Goal: Register for event/course

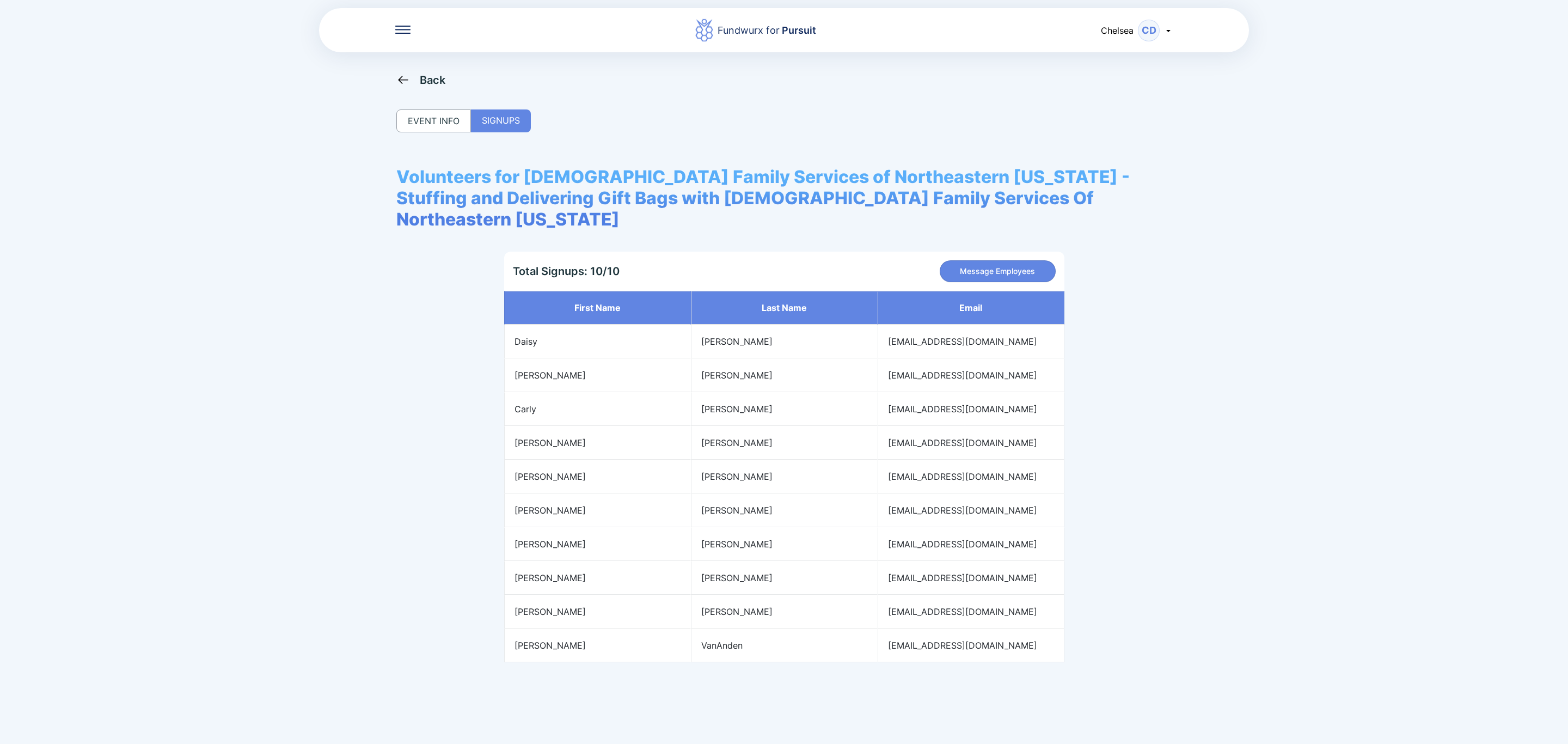
click at [425, 81] on div "Back" at bounding box center [433, 80] width 26 height 13
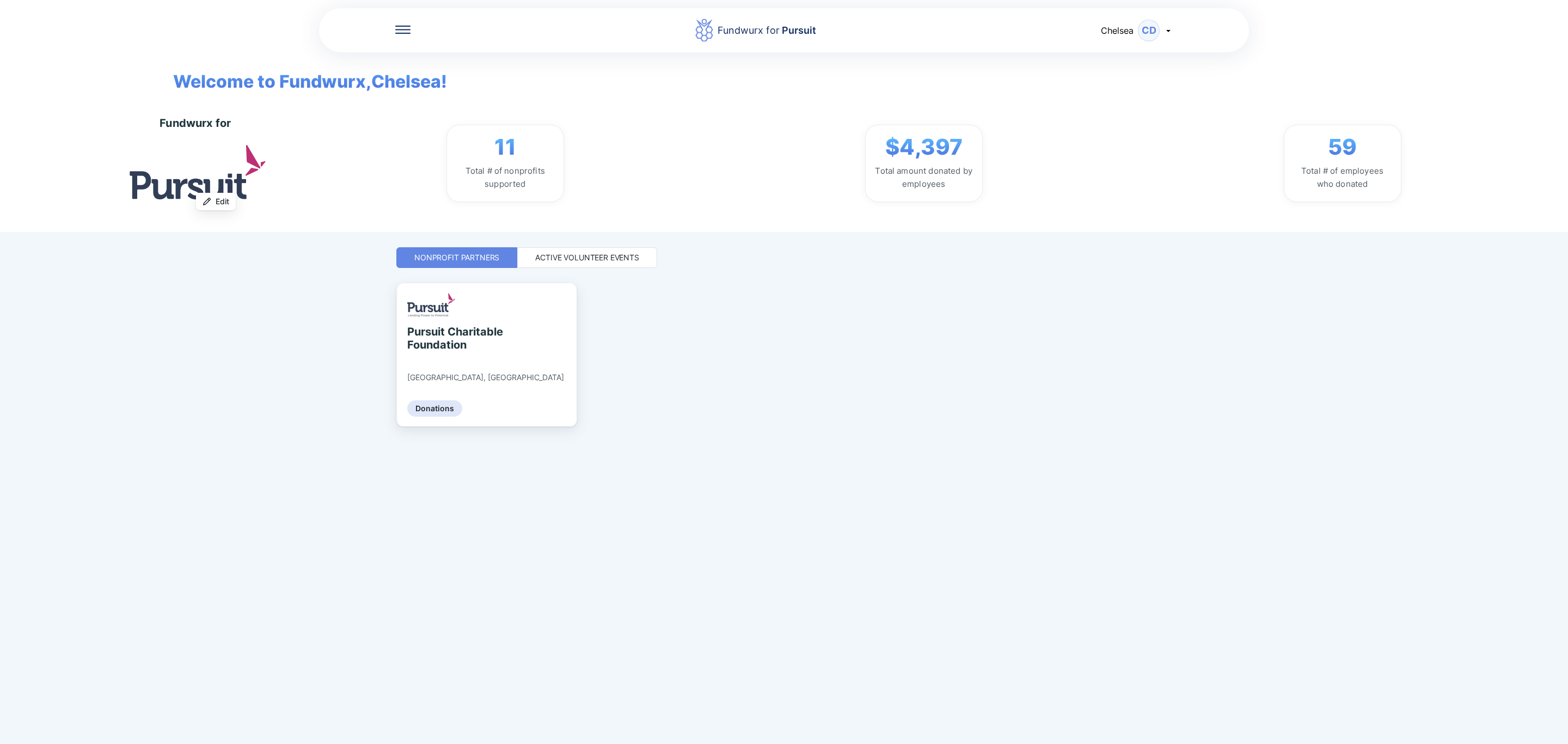
click at [626, 247] on div "Active Volunteer Events" at bounding box center [587, 257] width 140 height 21
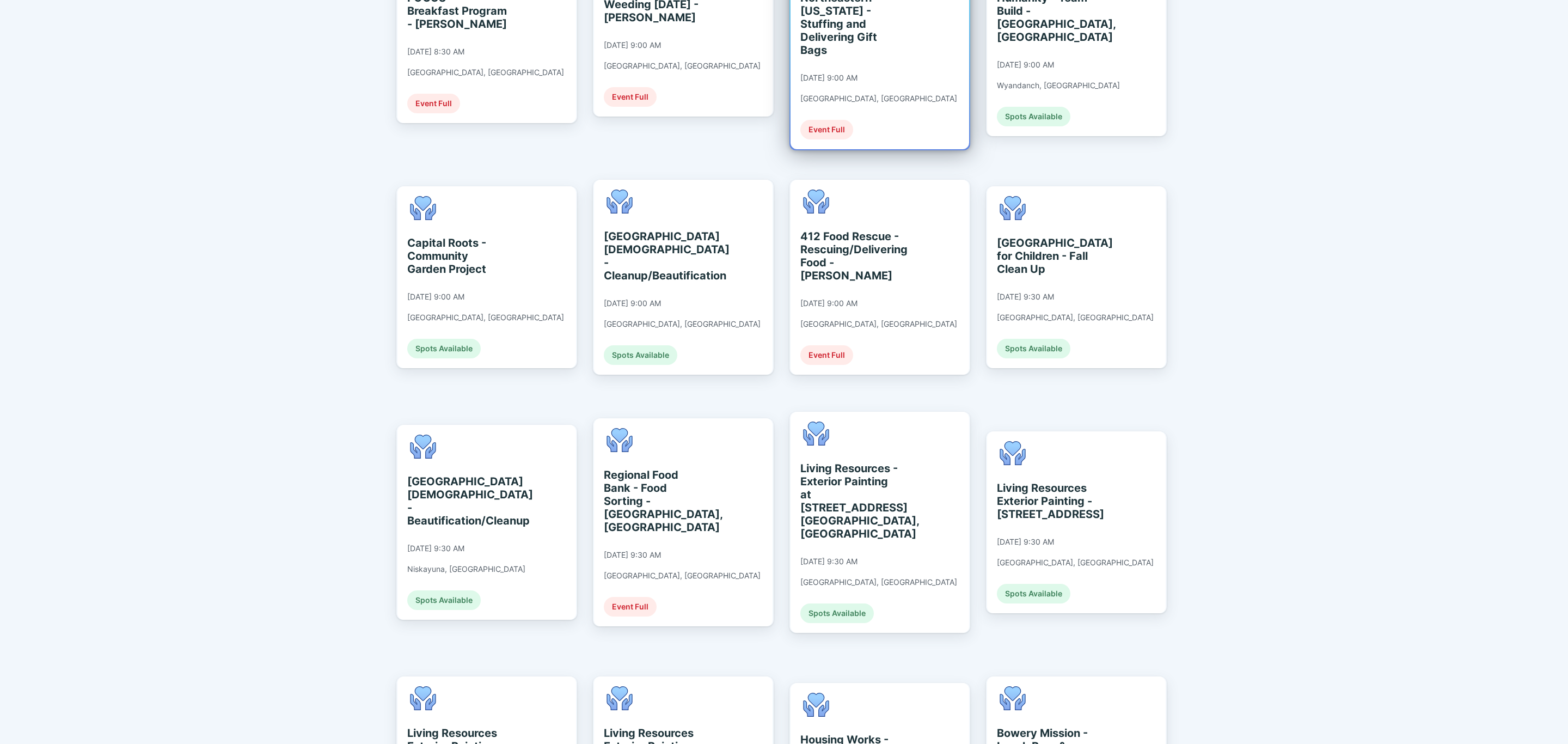
scroll to position [409, 0]
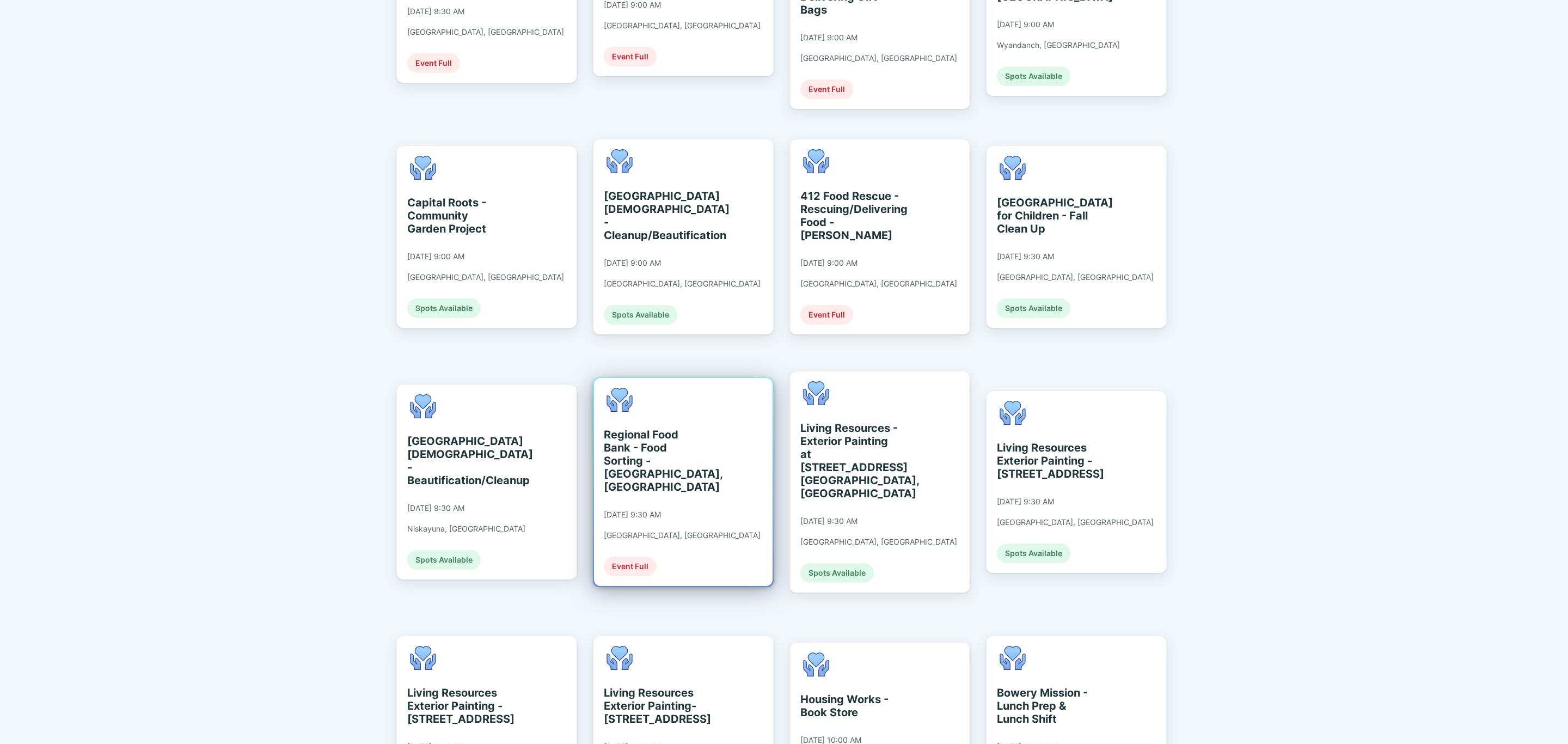
click at [719, 453] on div "Regional Food Bank - Food Sorting - [GEOGRAPHIC_DATA], [GEOGRAPHIC_DATA] [DATE]…" at bounding box center [683, 482] width 179 height 208
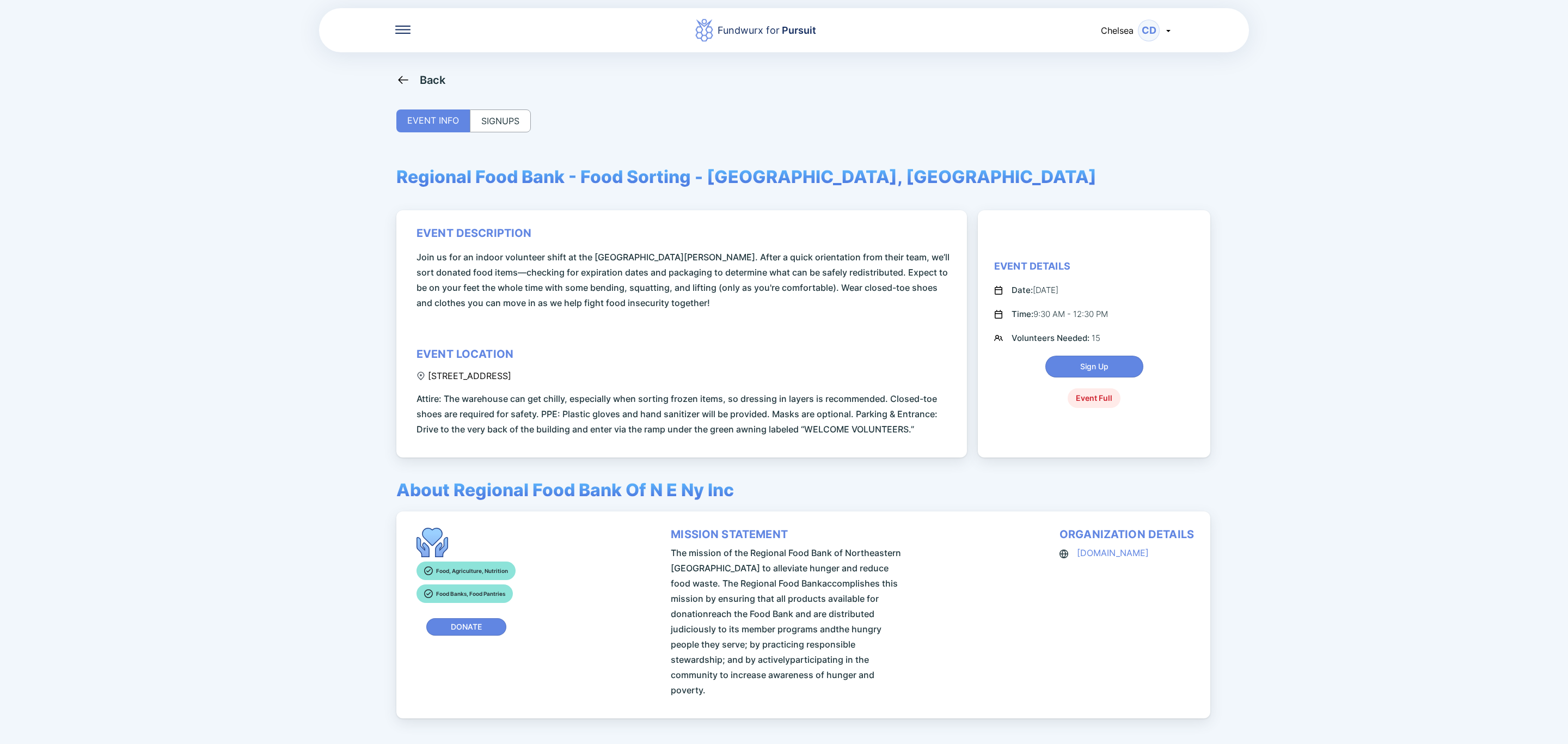
click at [491, 124] on div "SIGNUPS" at bounding box center [501, 121] width 61 height 23
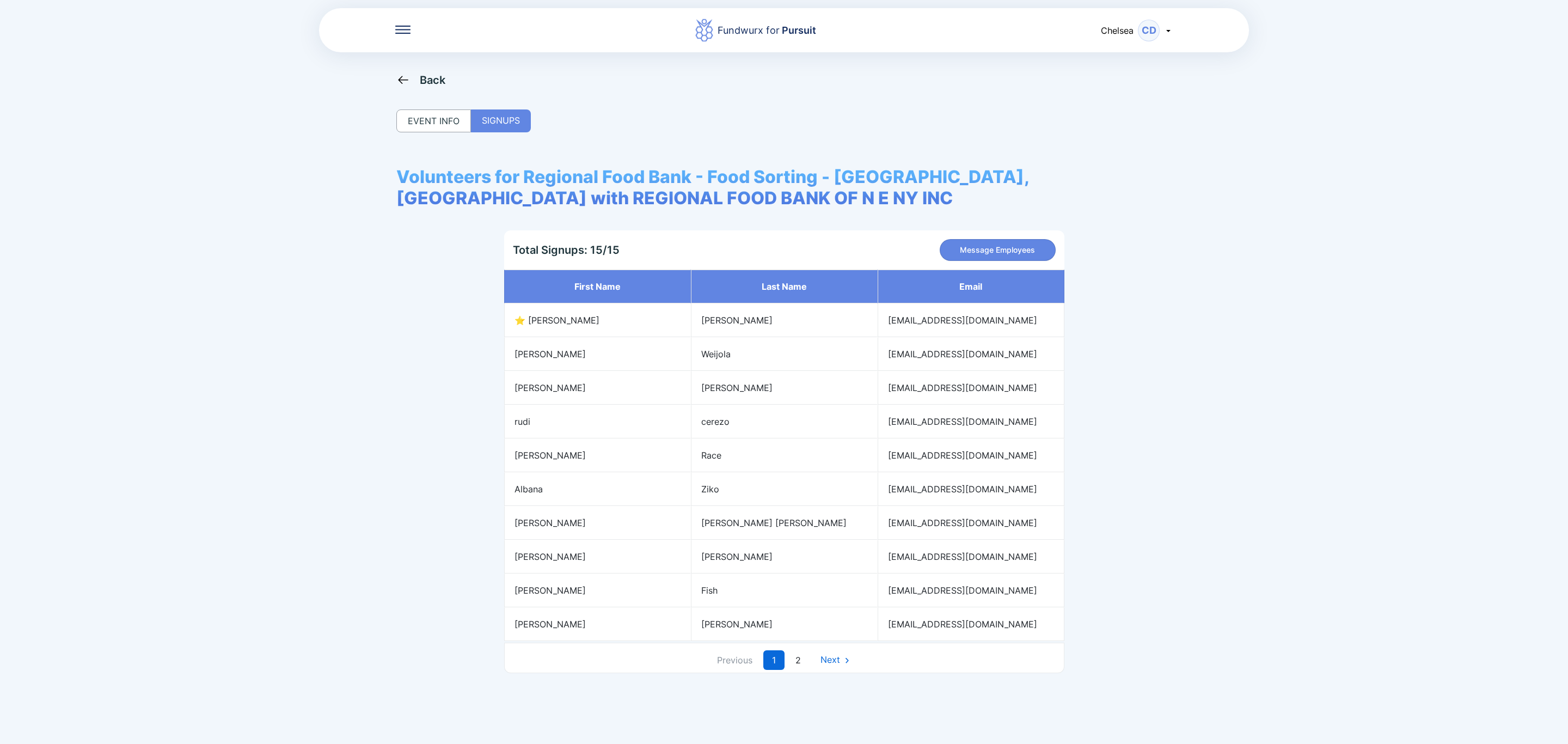
click at [437, 80] on div "Back" at bounding box center [433, 80] width 26 height 13
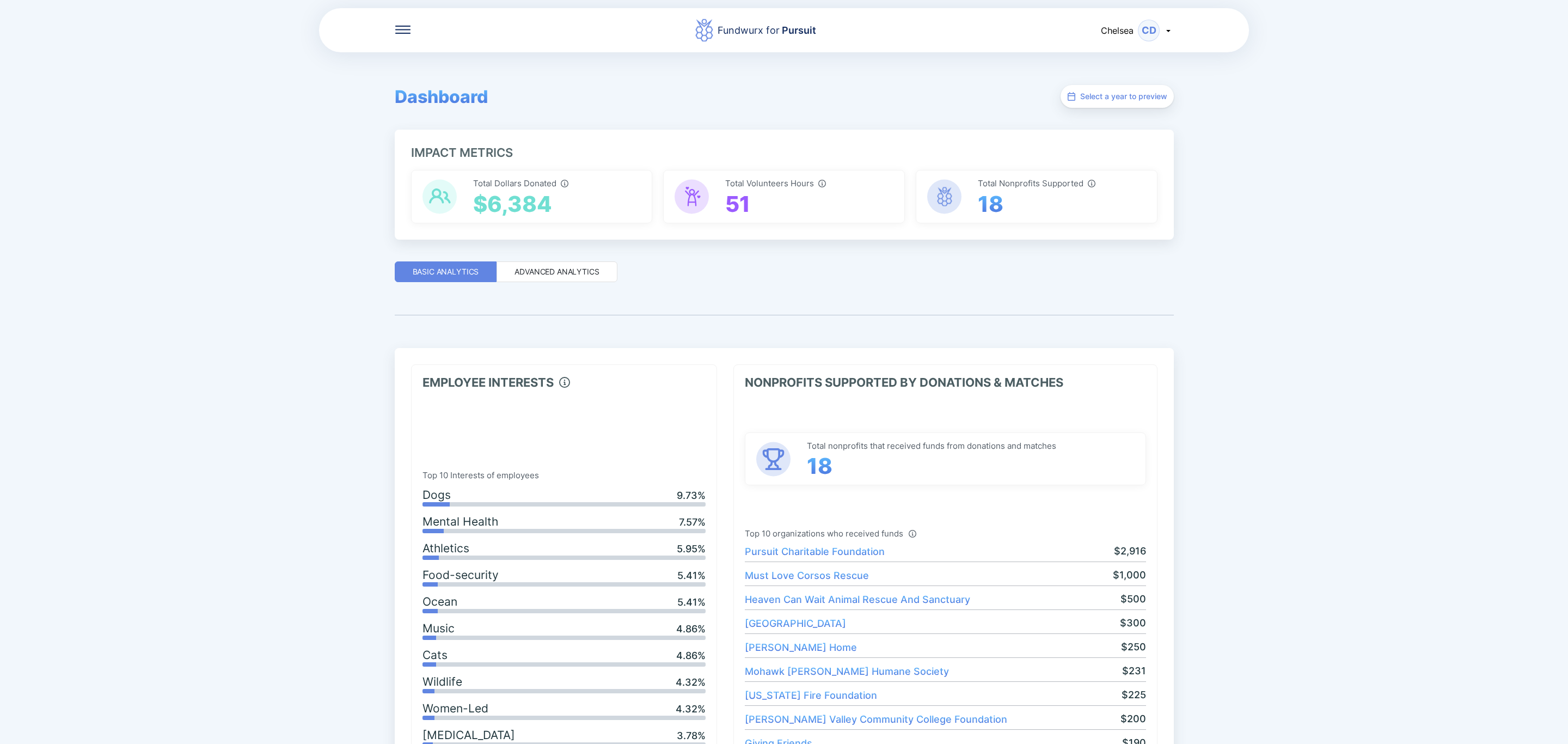
click at [402, 33] on icon at bounding box center [403, 32] width 15 height 1
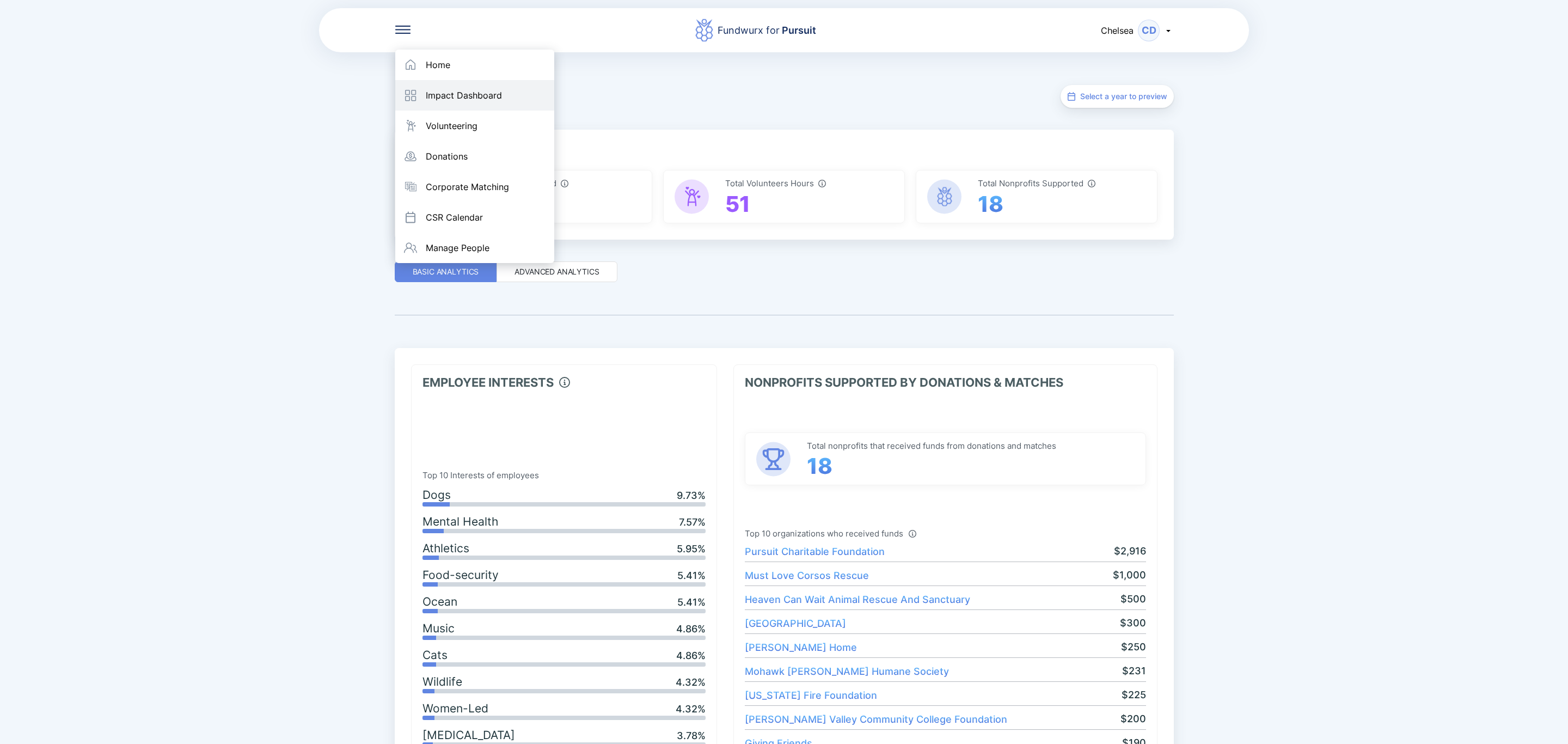
click at [456, 97] on div "Impact Dashboard" at bounding box center [464, 95] width 76 height 11
click at [516, 94] on div "Impact Dashboard" at bounding box center [475, 95] width 159 height 30
click at [440, 62] on div "Home" at bounding box center [438, 65] width 24 height 11
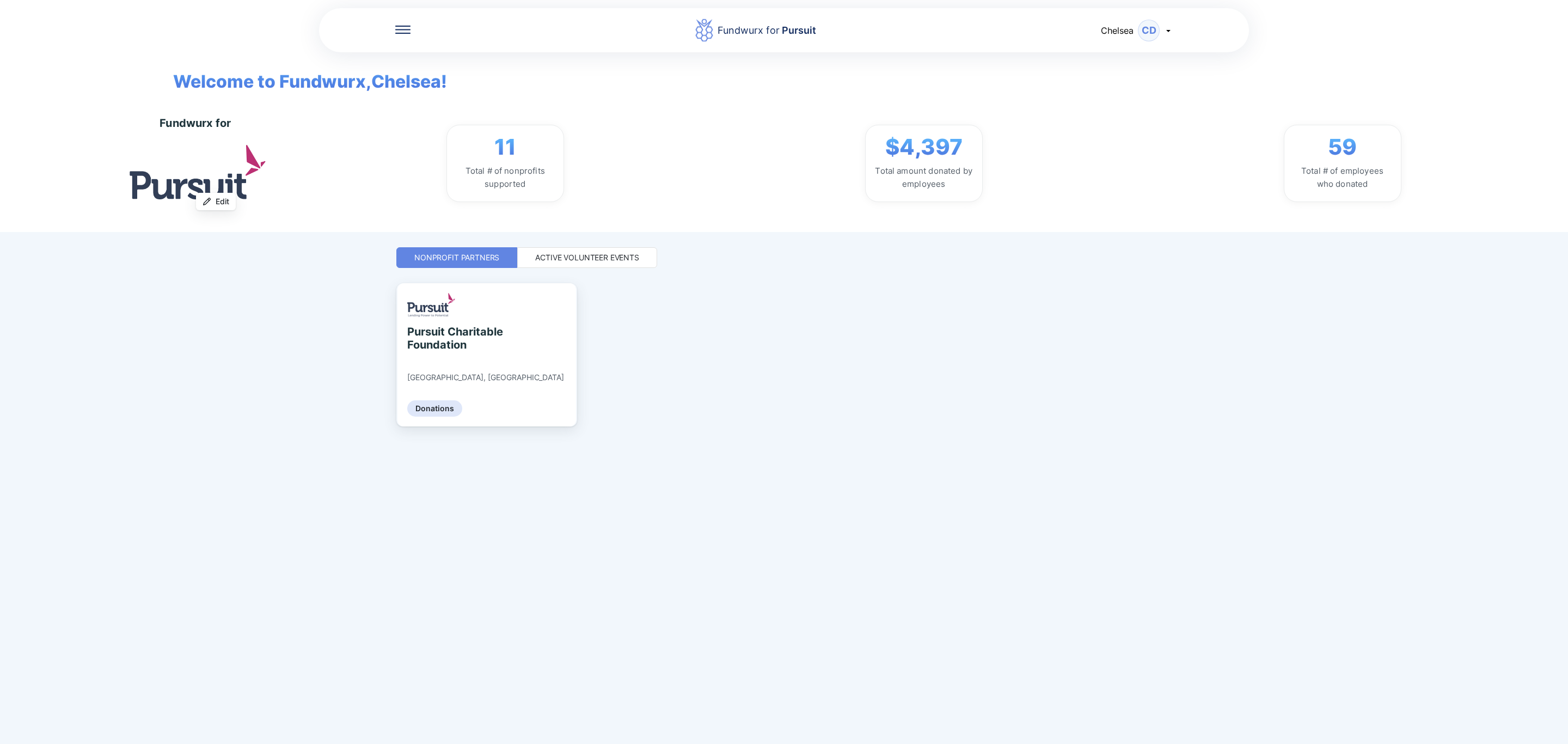
click at [612, 247] on div "Active Volunteer Events" at bounding box center [587, 257] width 140 height 21
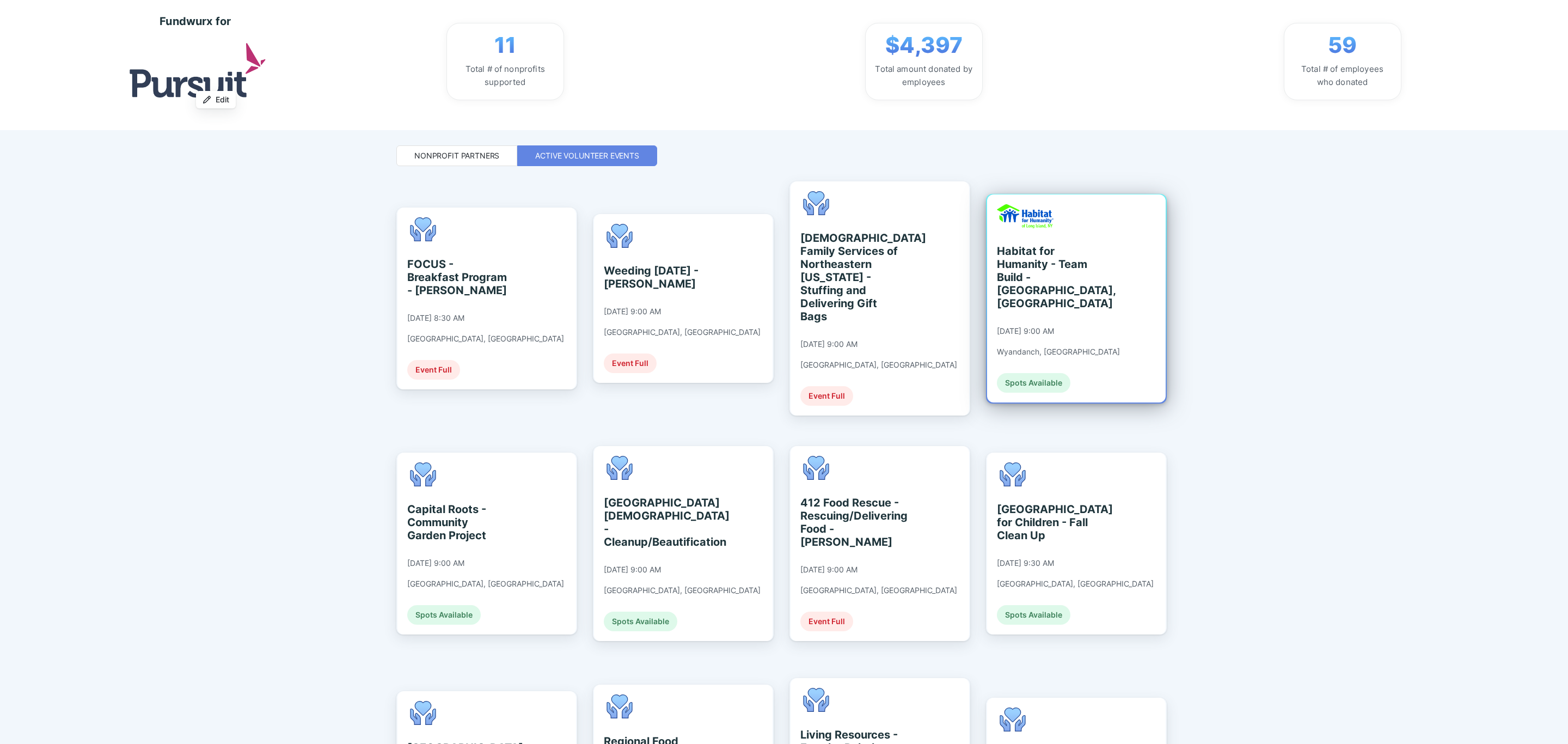
scroll to position [245, 0]
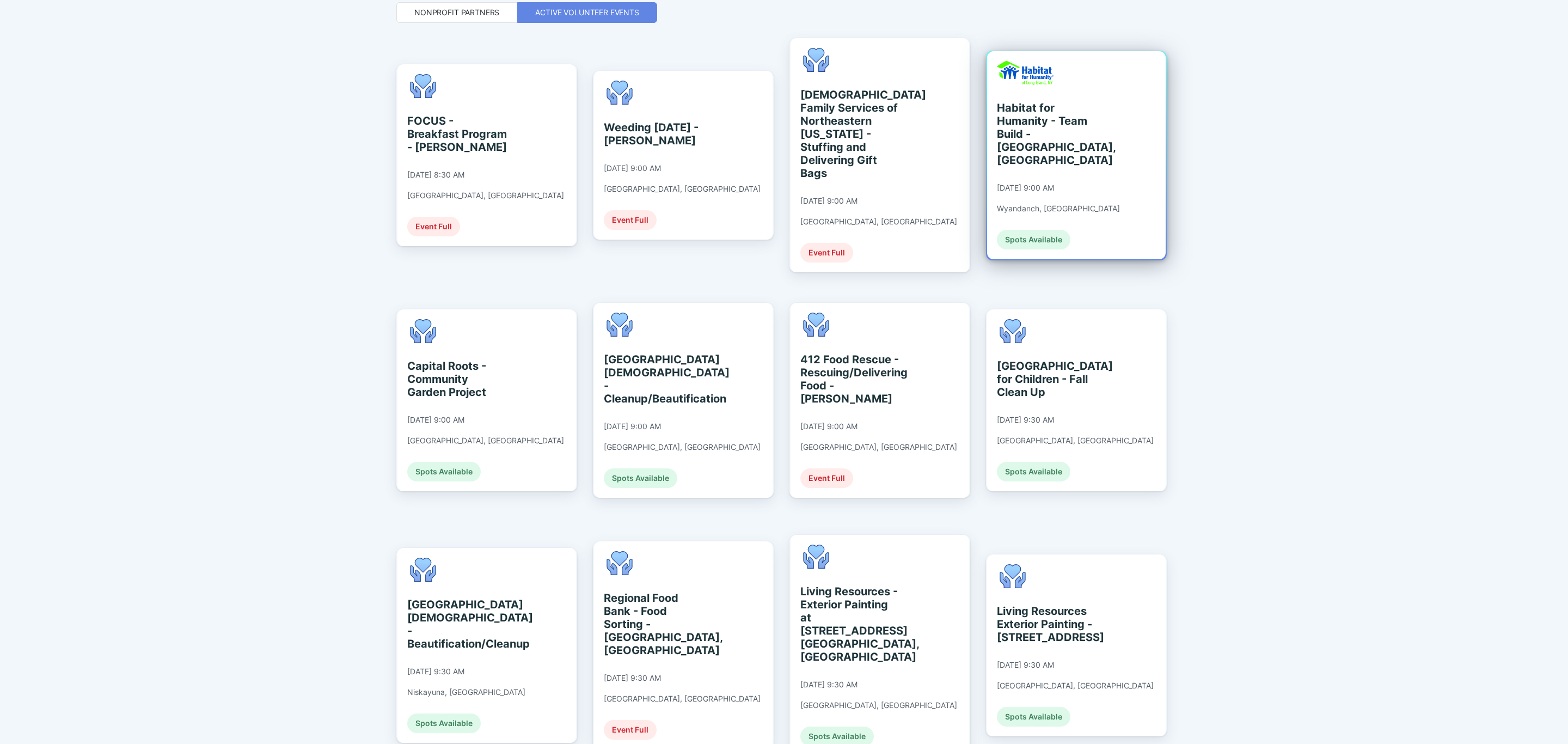
click at [1054, 415] on div "[DATE] 9:30 AM" at bounding box center [1025, 419] width 57 height 10
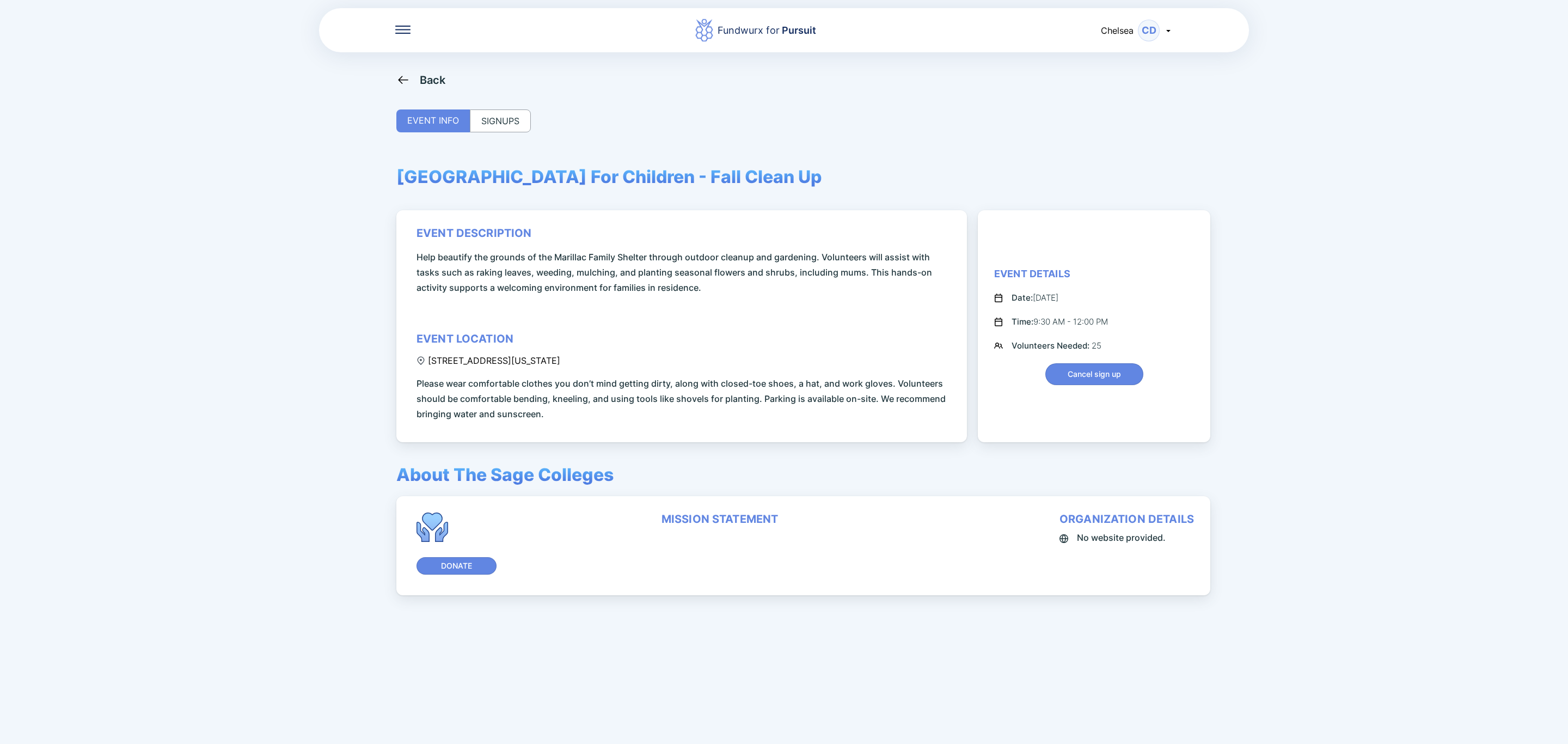
click at [512, 122] on div "SIGNUPS" at bounding box center [501, 121] width 61 height 23
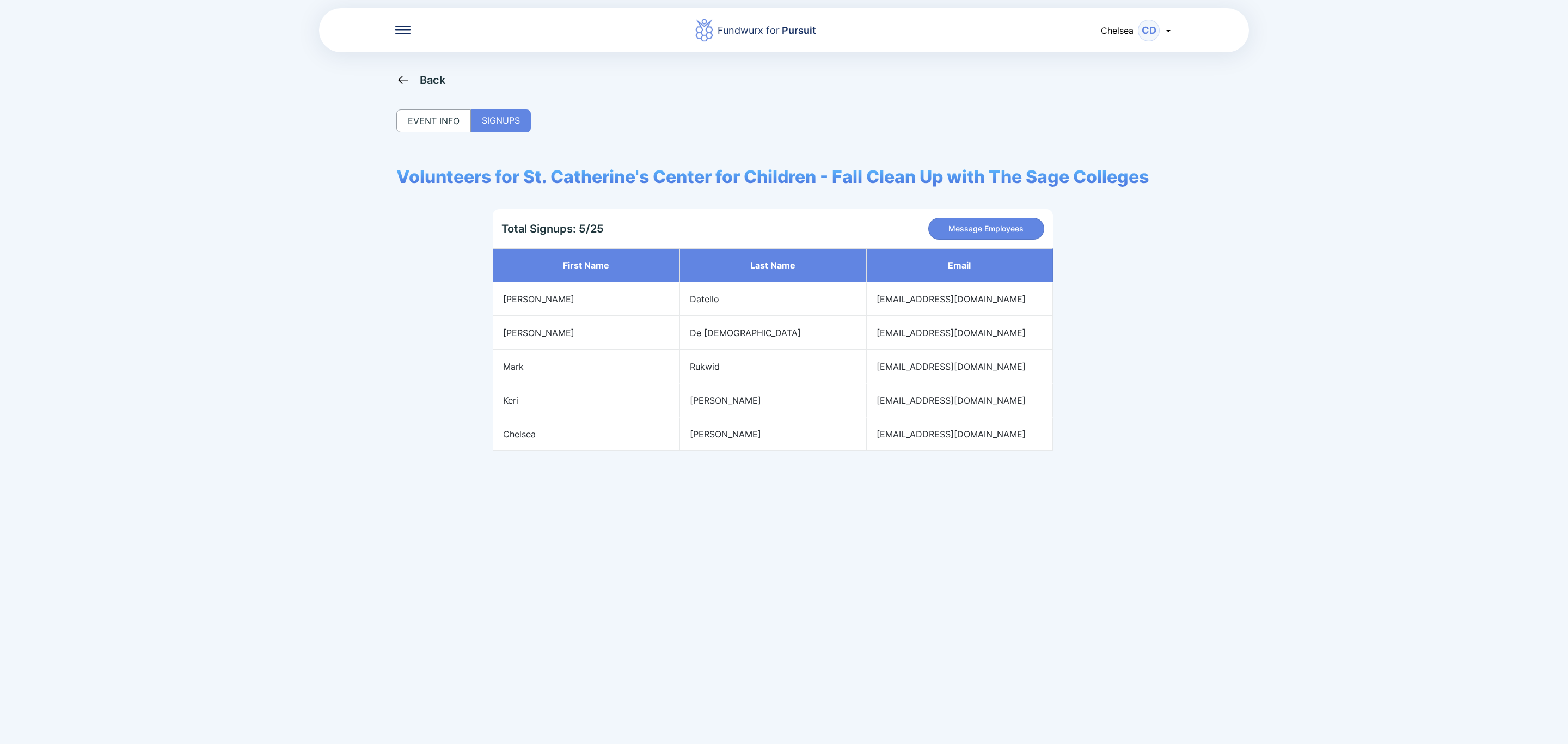
click at [428, 75] on div "Back" at bounding box center [433, 80] width 26 height 13
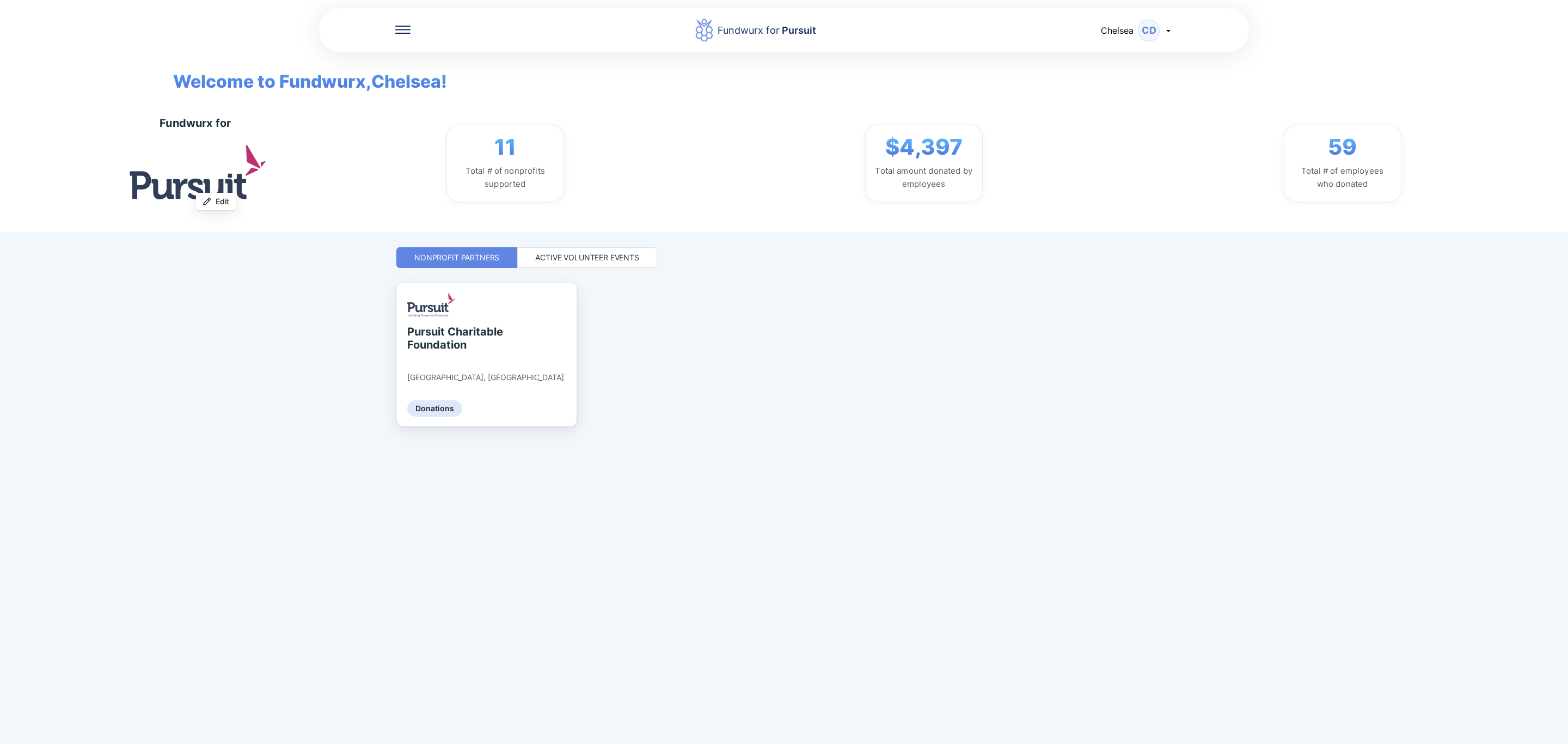
click at [575, 252] on div "Active Volunteer Events" at bounding box center [587, 257] width 104 height 11
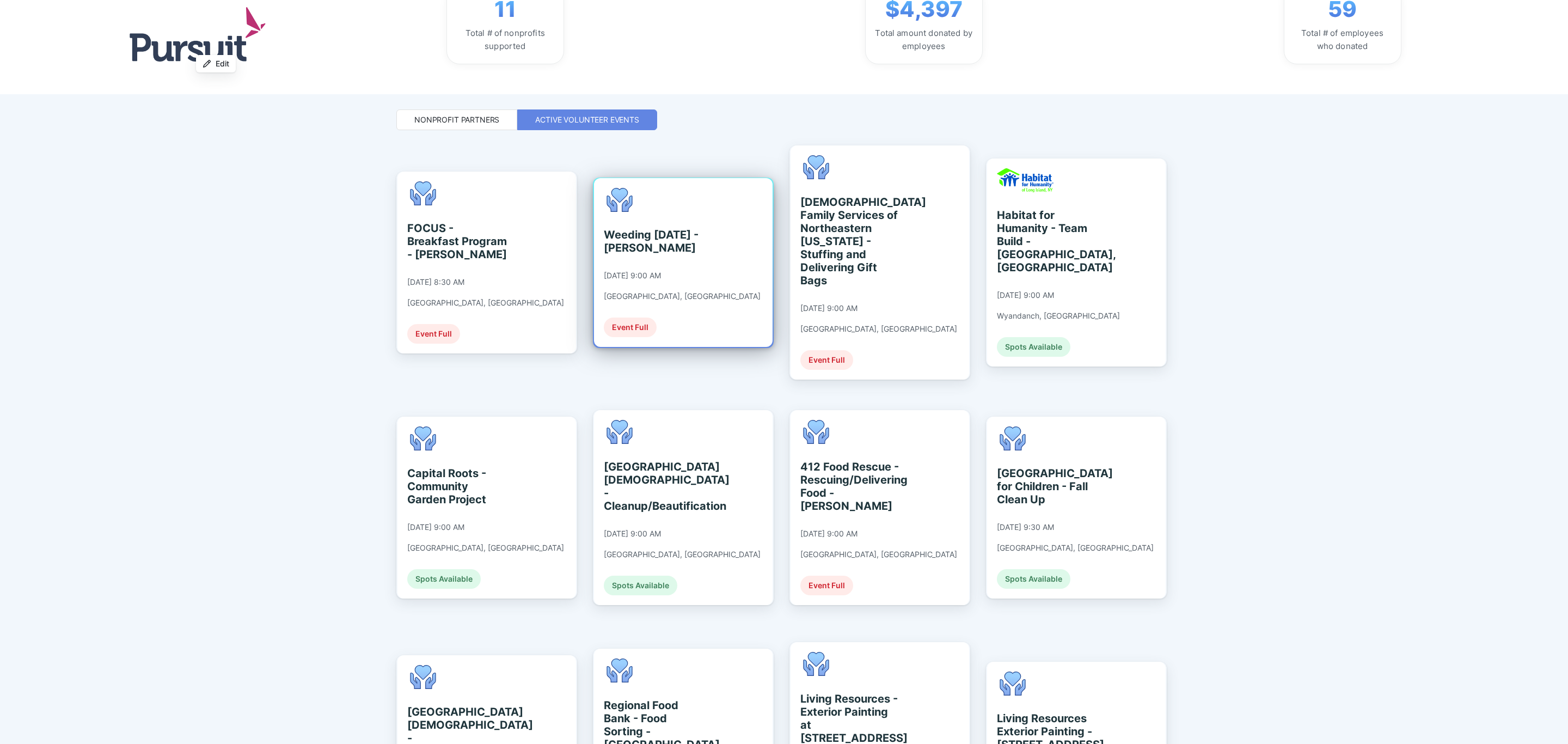
scroll to position [409, 0]
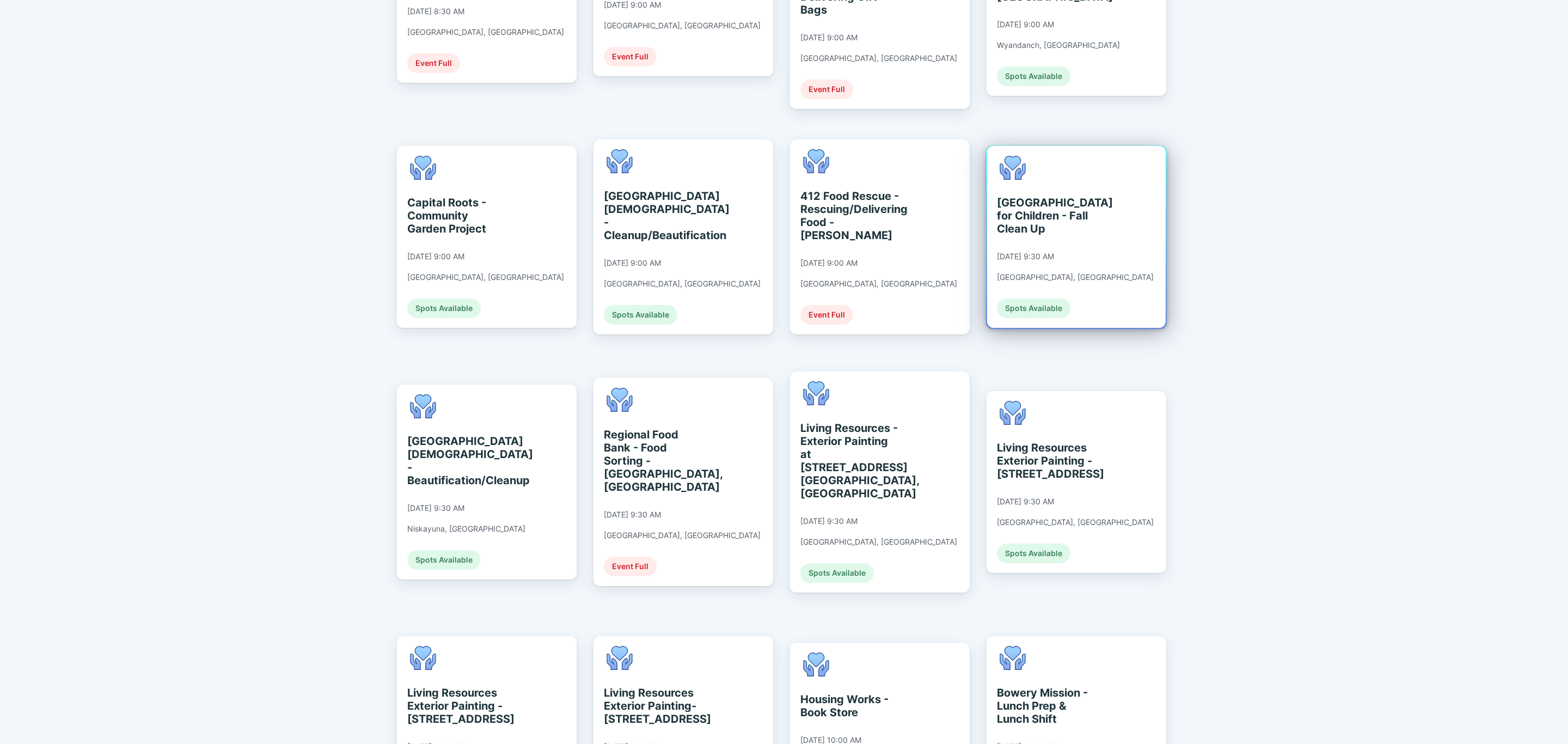
click at [1054, 252] on div "[DATE] 9:30 AM" at bounding box center [1025, 256] width 57 height 10
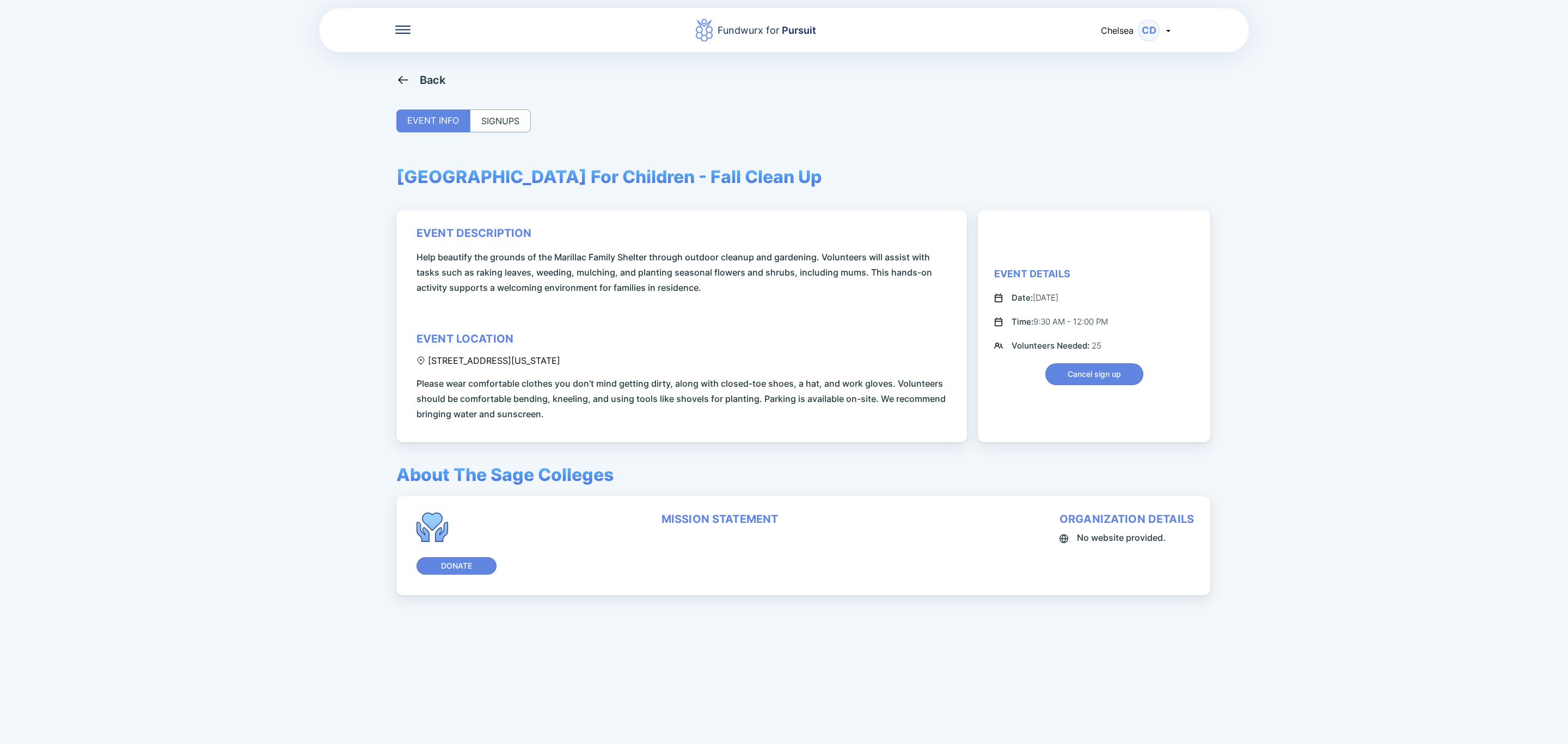
click at [436, 75] on div "Back" at bounding box center [433, 80] width 26 height 13
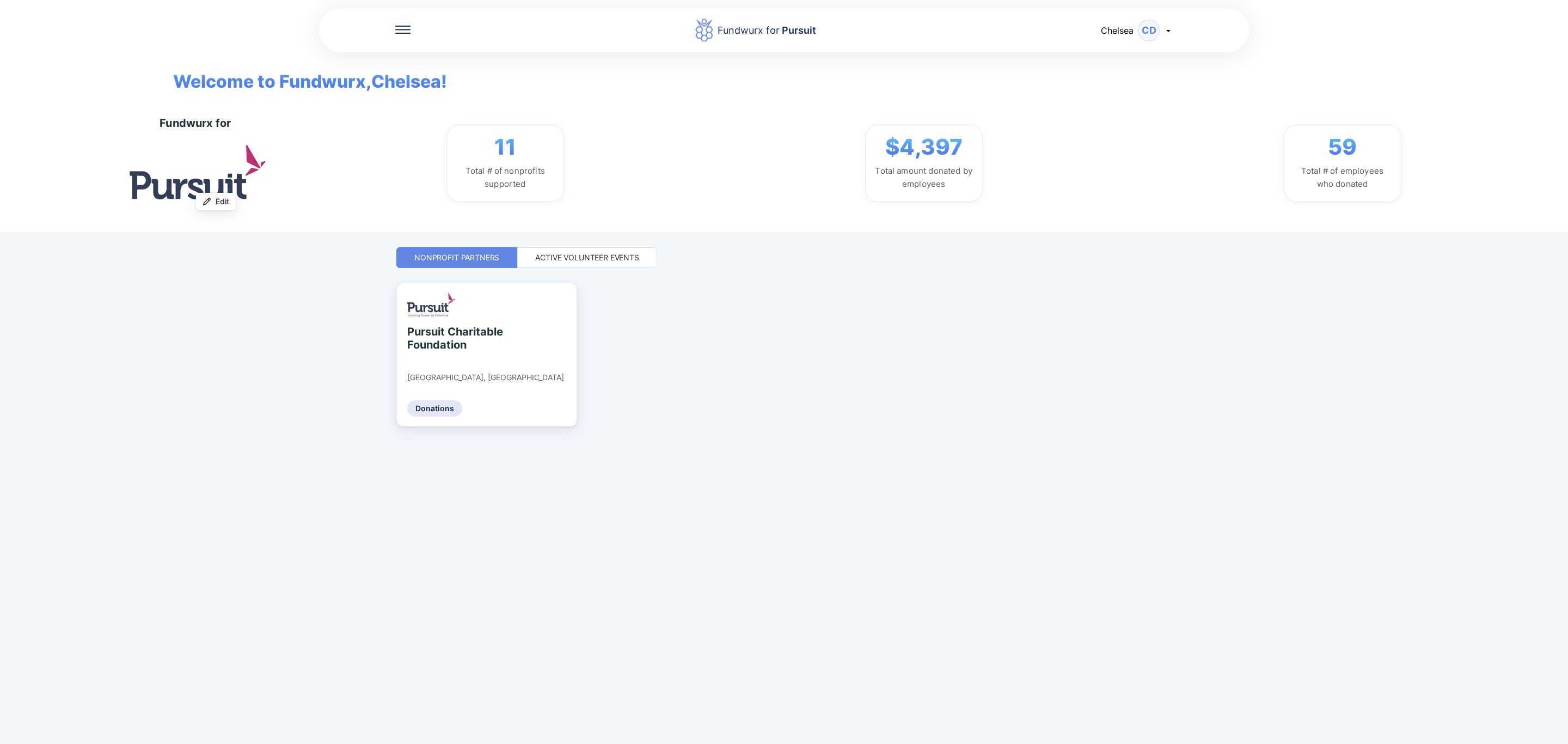
click at [611, 255] on div "Active Volunteer Events" at bounding box center [587, 257] width 104 height 11
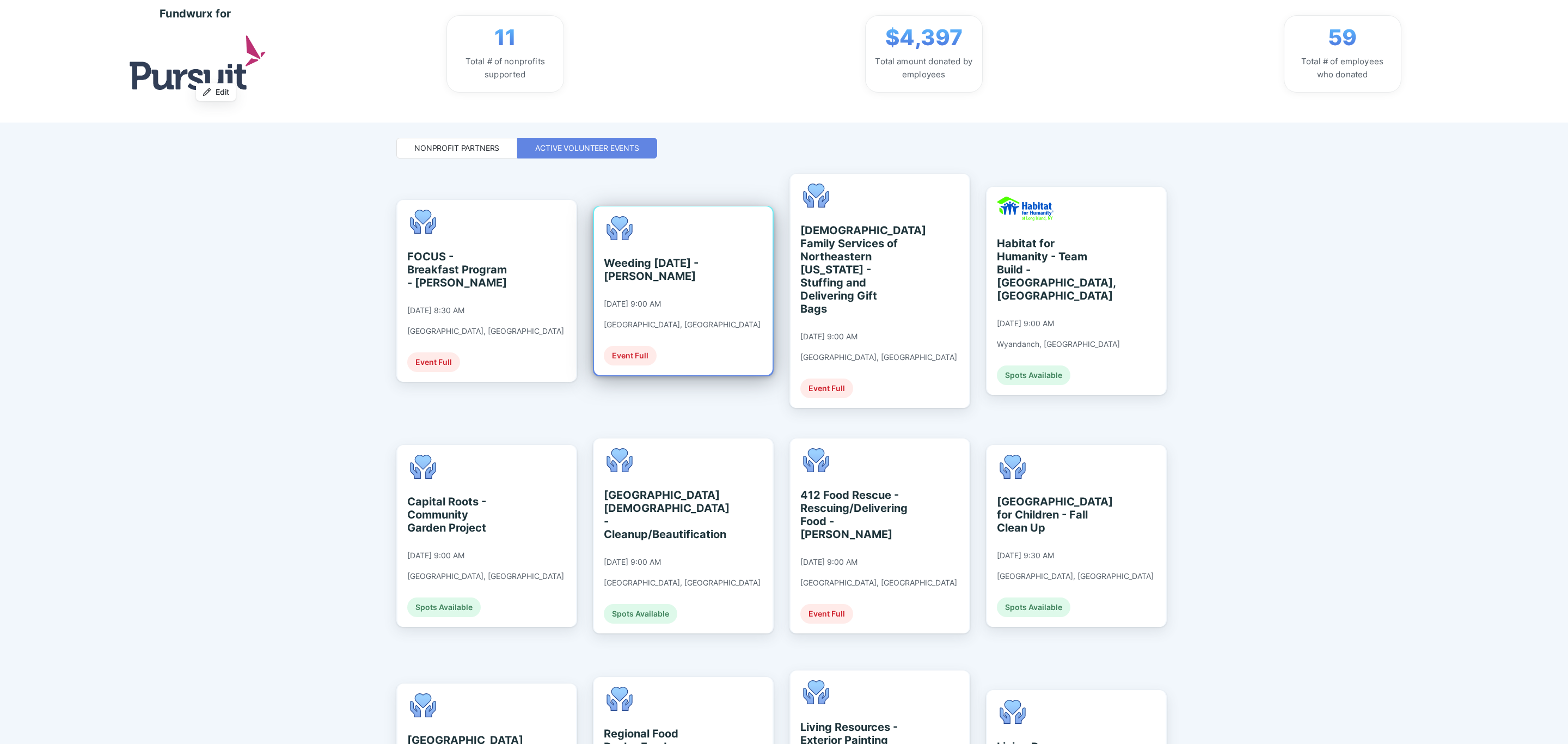
scroll to position [245, 0]
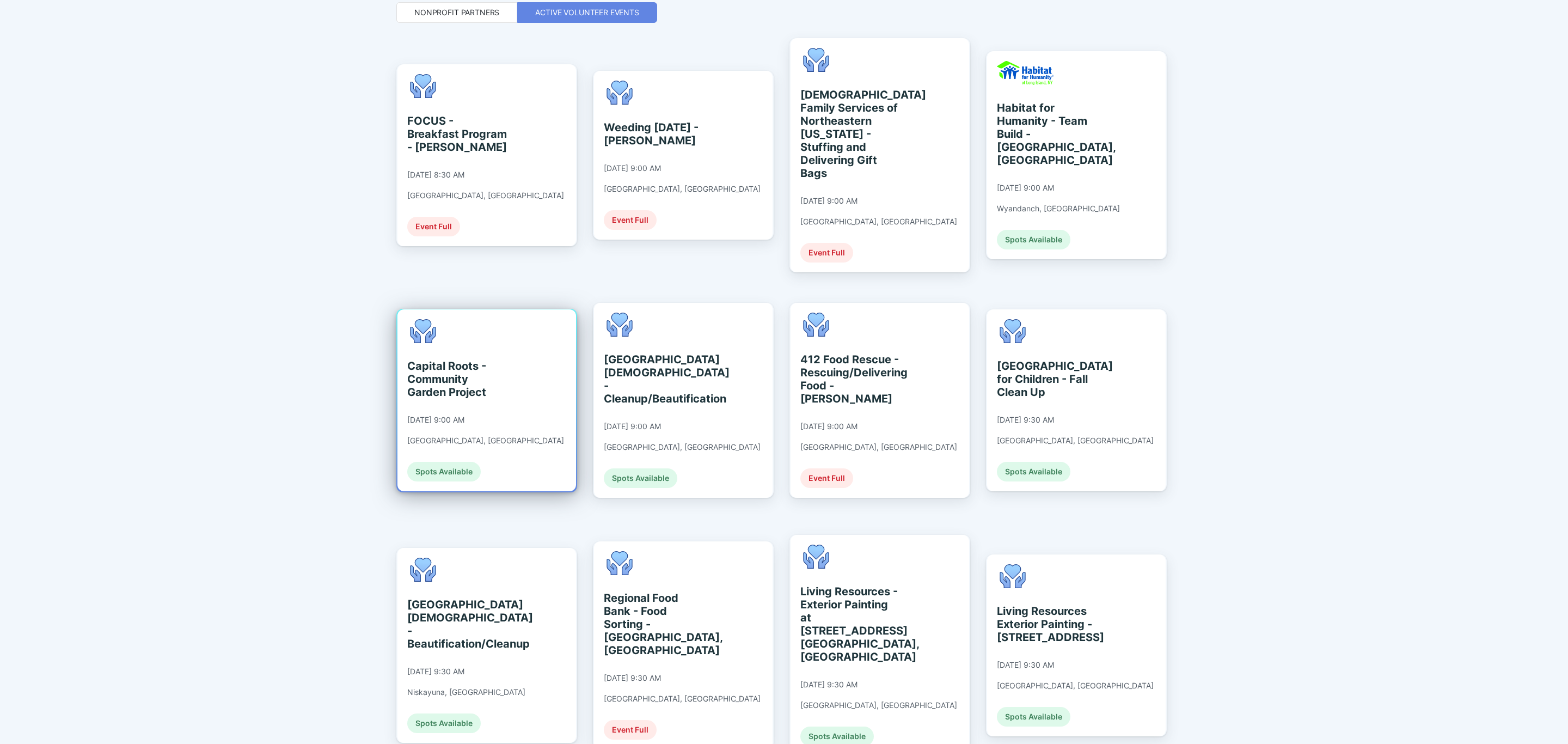
click at [558, 428] on div "Capital Roots - Community Garden Project [DATE] 9:00 AM [GEOGRAPHIC_DATA], [GEO…" at bounding box center [486, 400] width 179 height 182
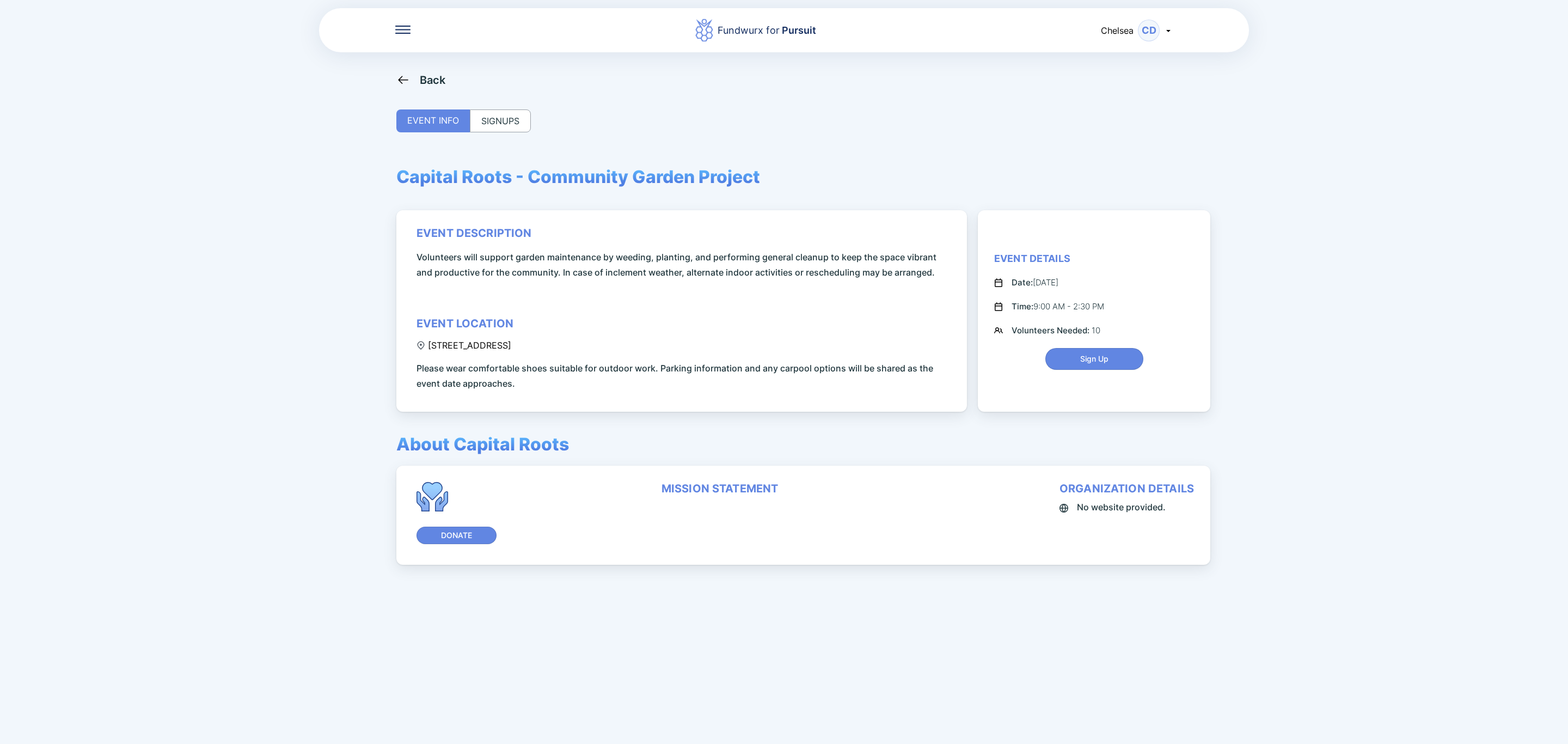
click at [505, 110] on div "SIGNUPS" at bounding box center [501, 121] width 61 height 23
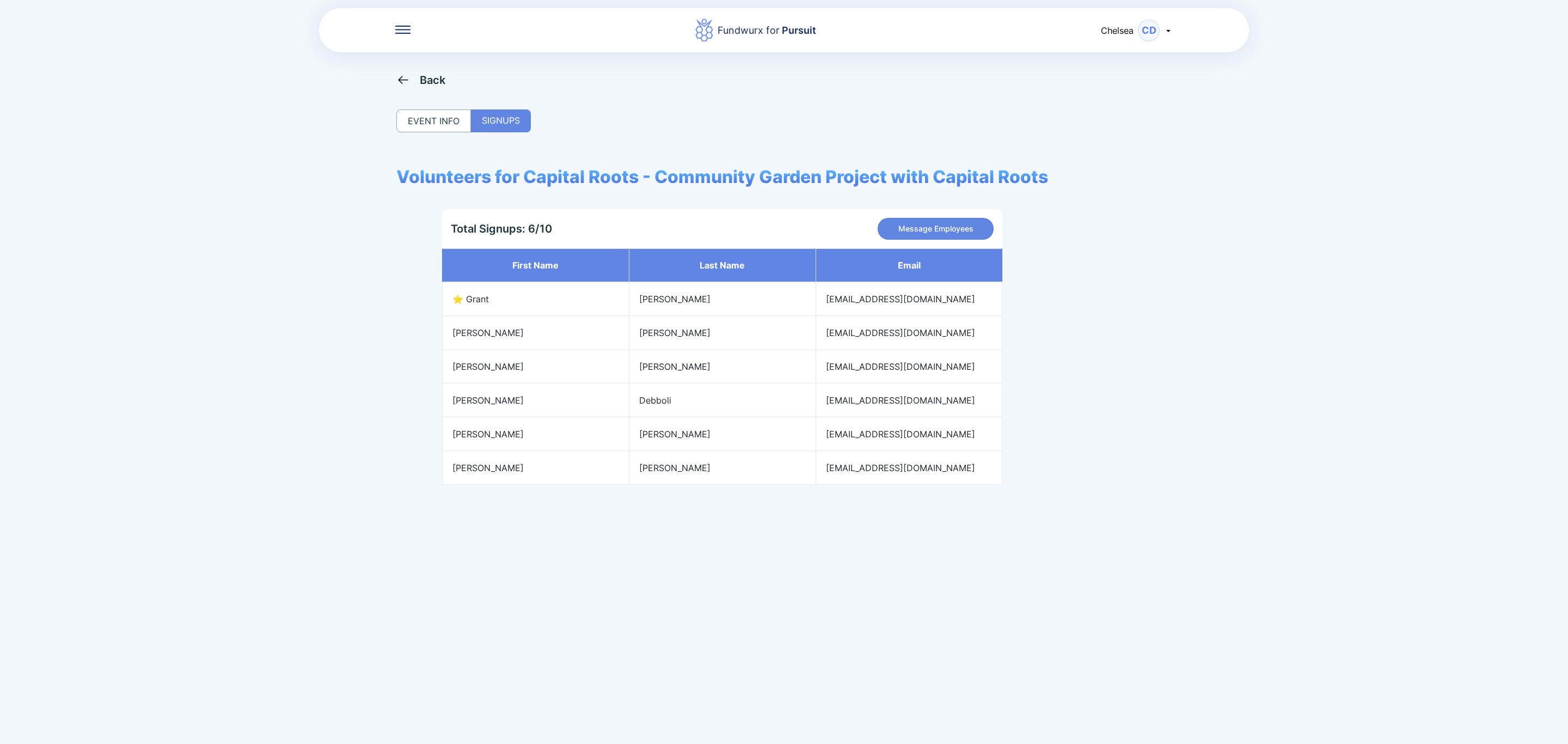
click at [412, 80] on div "Back" at bounding box center [421, 80] width 49 height 14
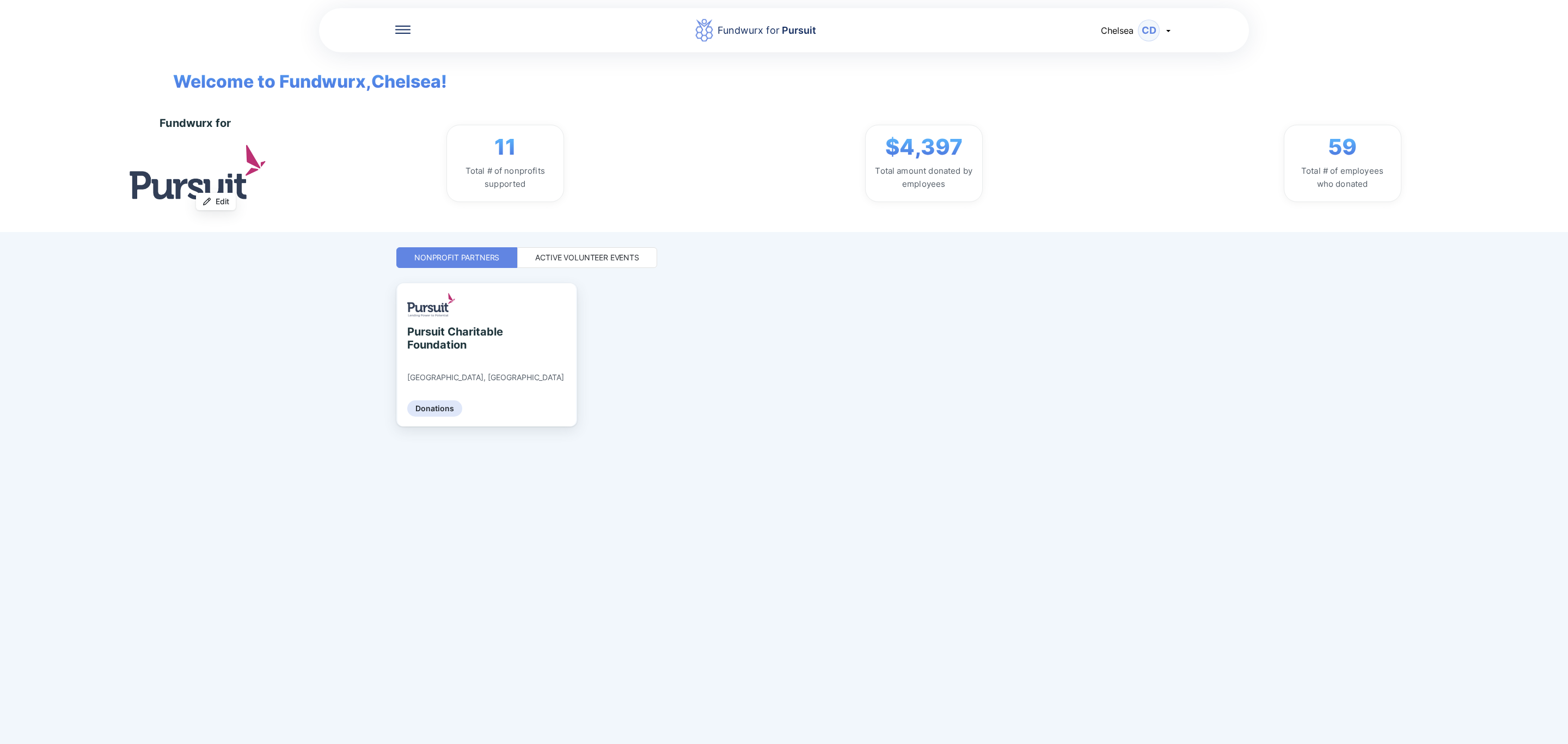
click at [619, 250] on div "Active Volunteer Events" at bounding box center [587, 257] width 140 height 21
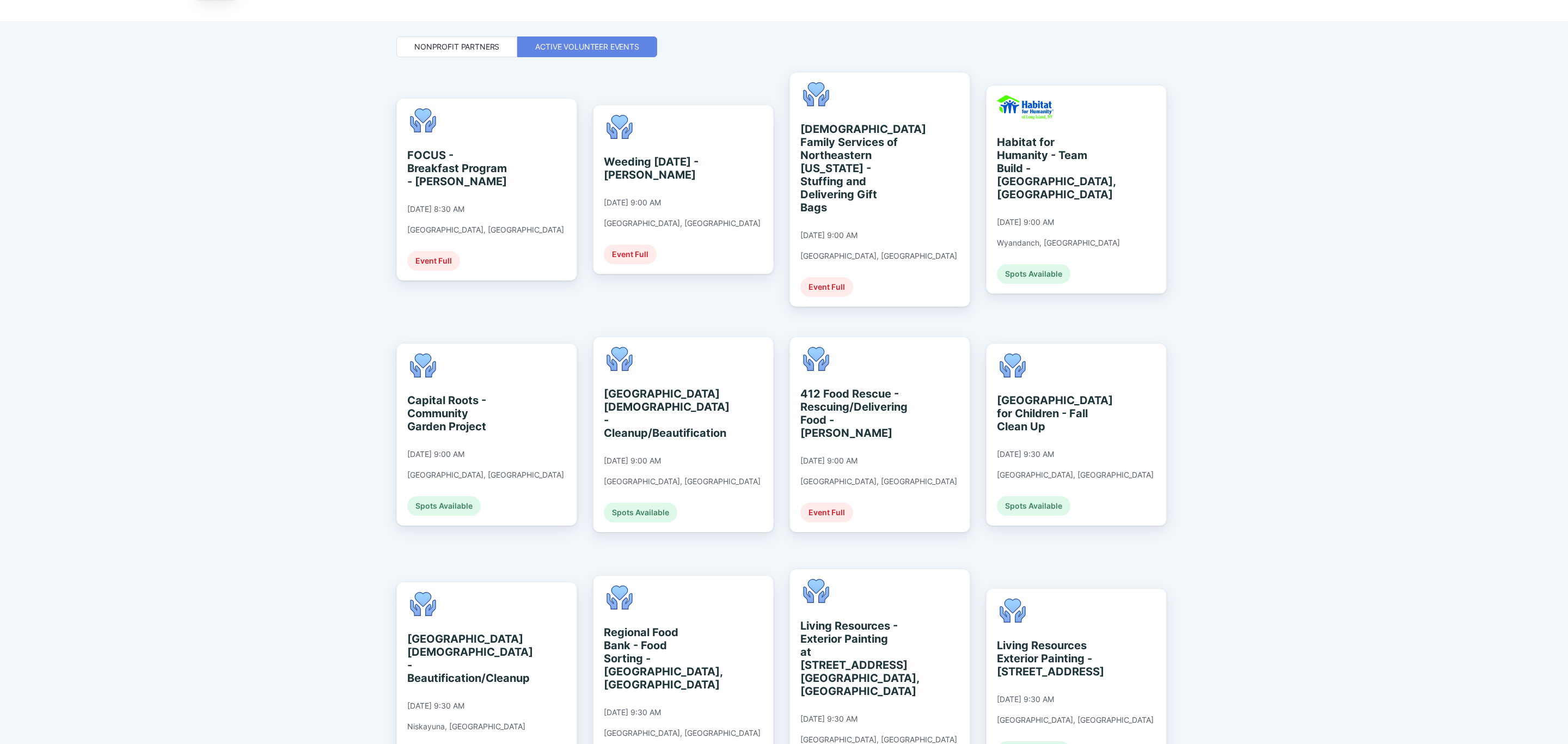
scroll to position [215, 0]
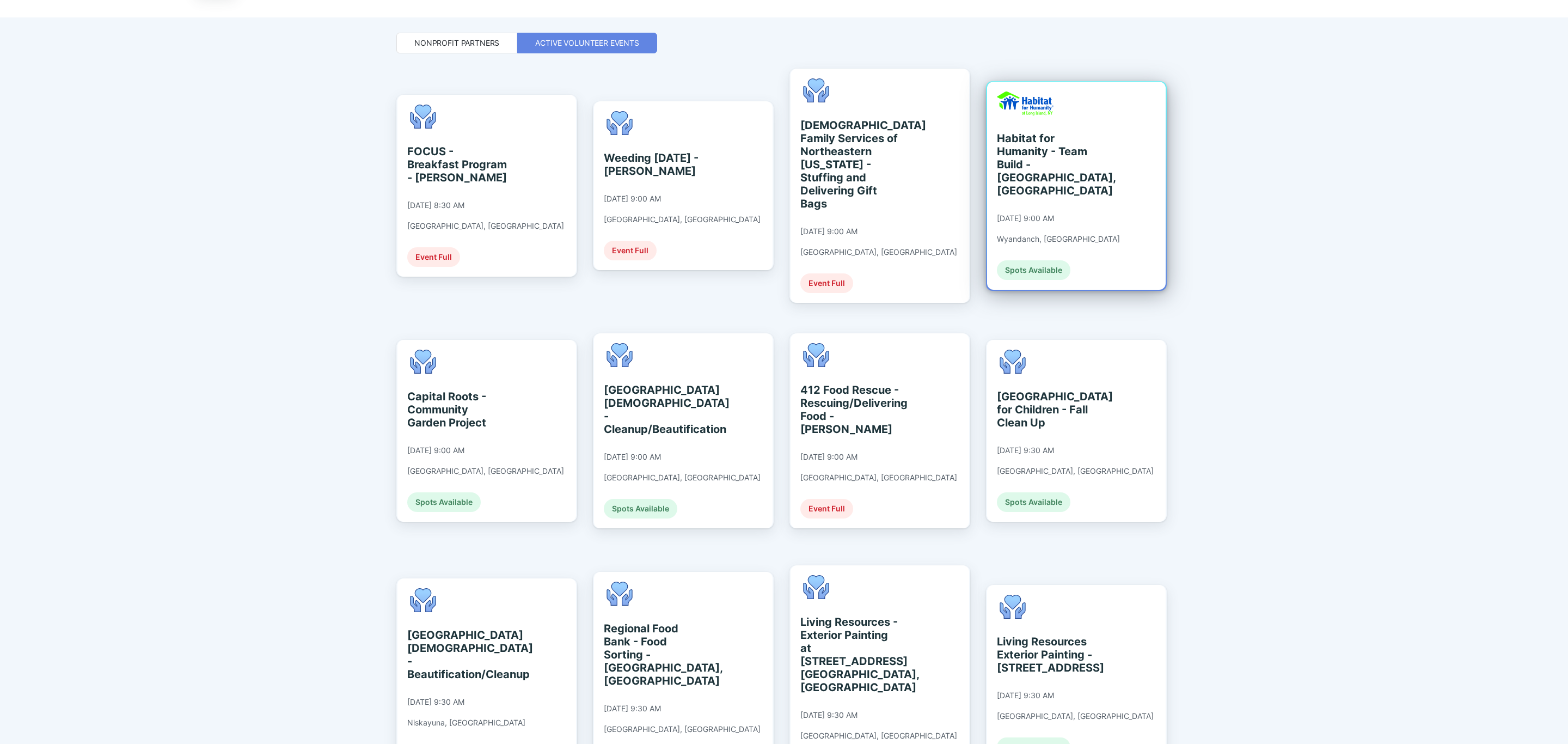
click at [1077, 154] on div "Habitat for Humanity - Team Build - [GEOGRAPHIC_DATA], [GEOGRAPHIC_DATA]" at bounding box center [1046, 164] width 100 height 65
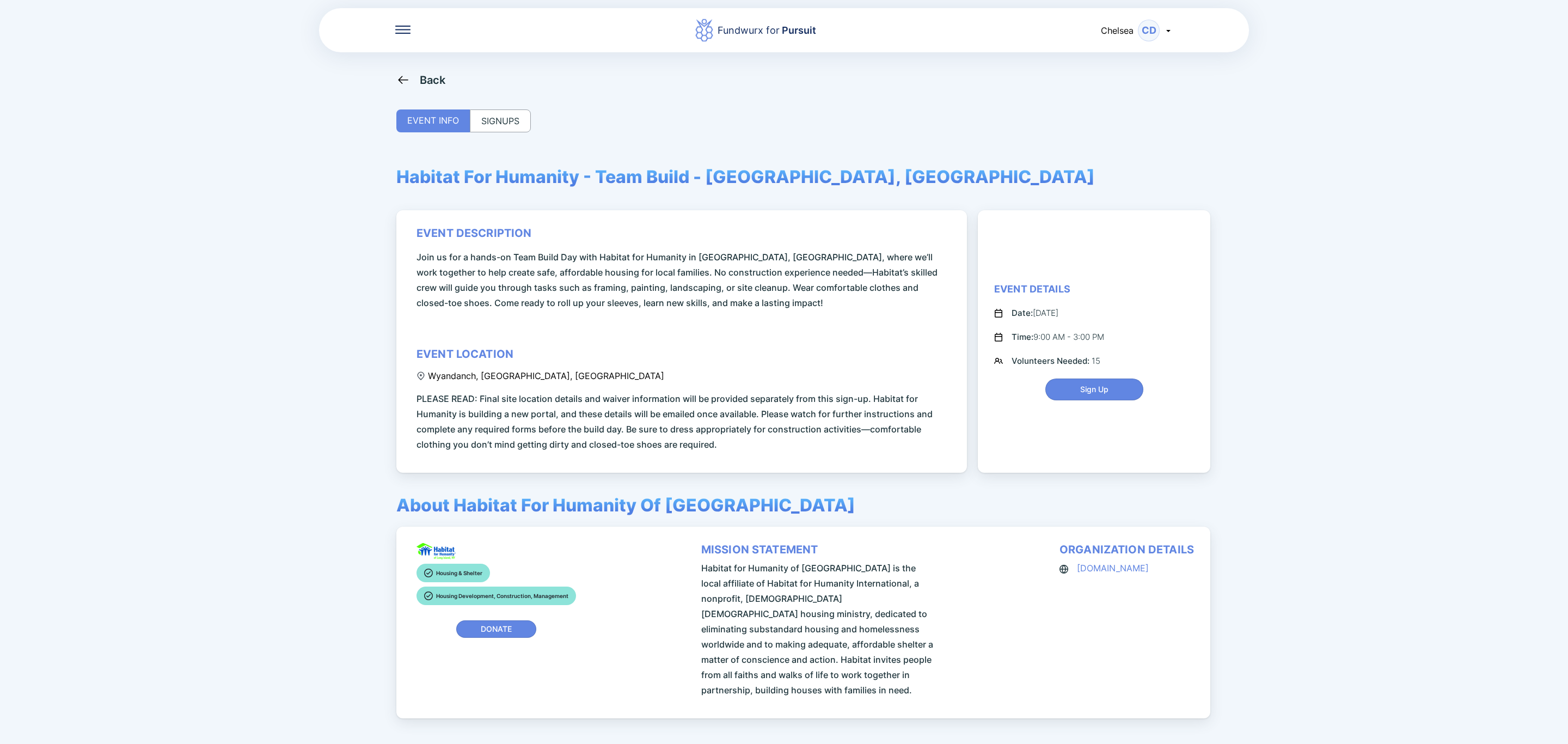
click at [508, 116] on div "SIGNUPS" at bounding box center [501, 121] width 61 height 23
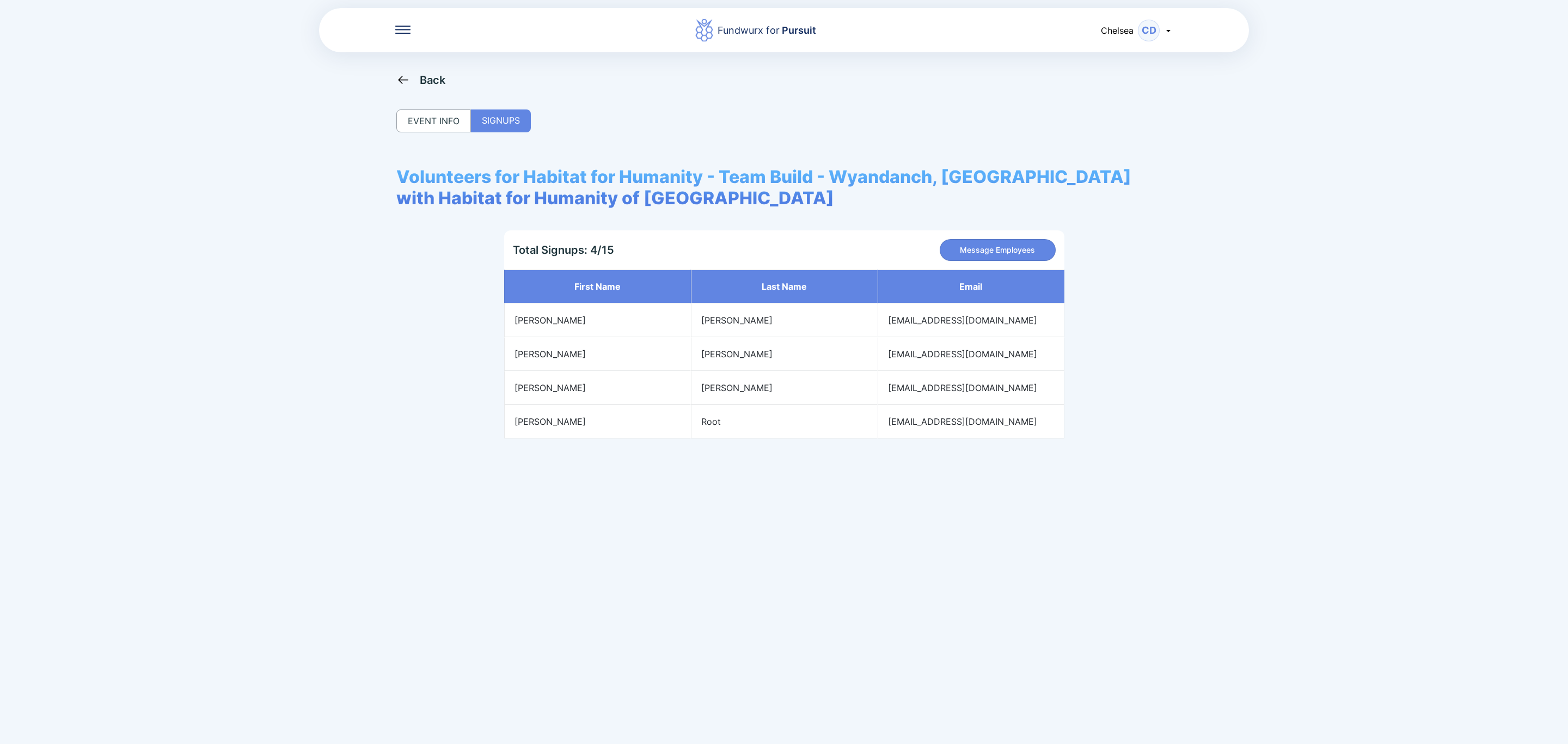
click at [420, 75] on div "Back" at bounding box center [433, 80] width 26 height 13
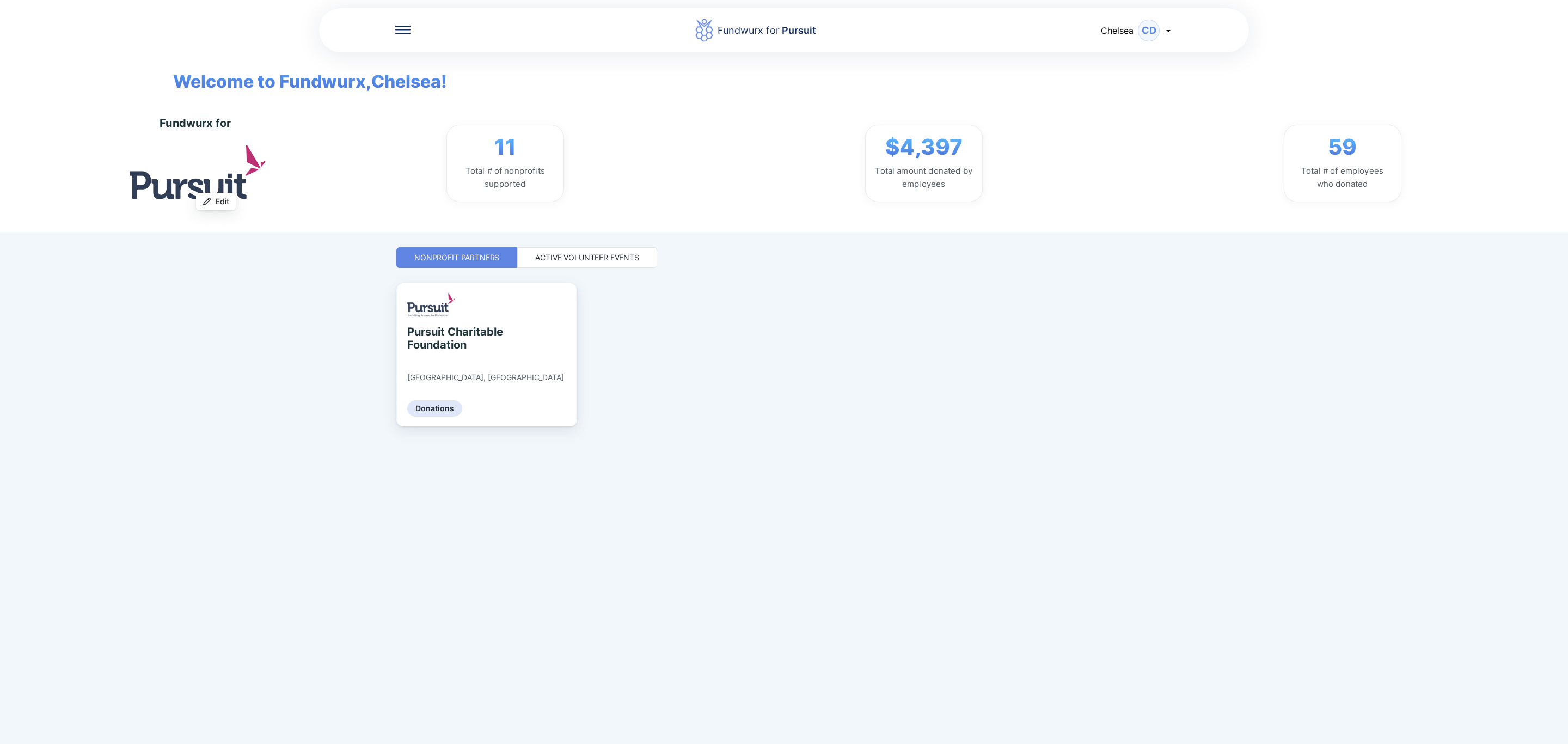
click at [623, 265] on div "Active Volunteer Events" at bounding box center [587, 257] width 140 height 21
